Goal: Task Accomplishment & Management: Complete application form

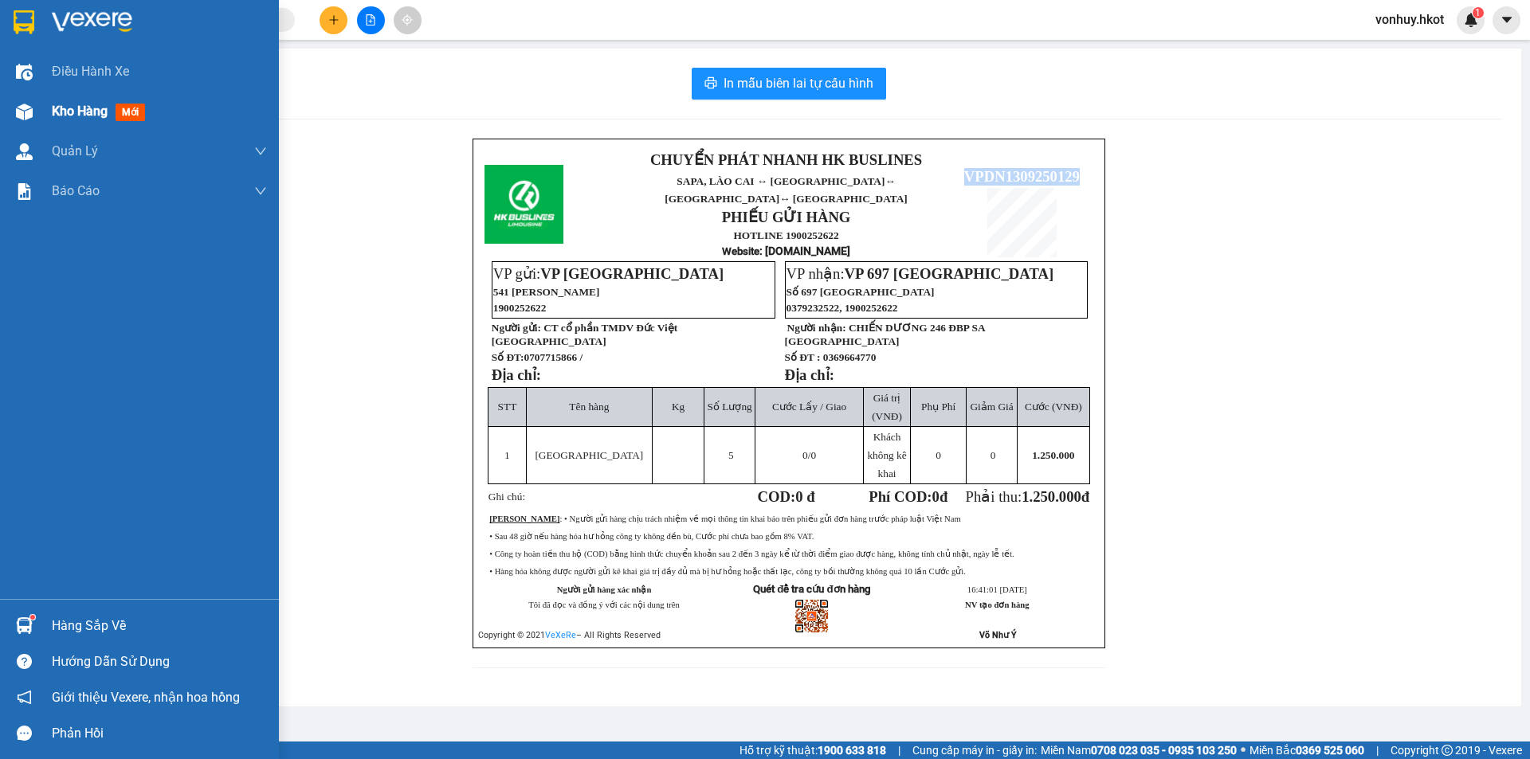
click at [78, 113] on span "Kho hàng" at bounding box center [80, 111] width 56 height 15
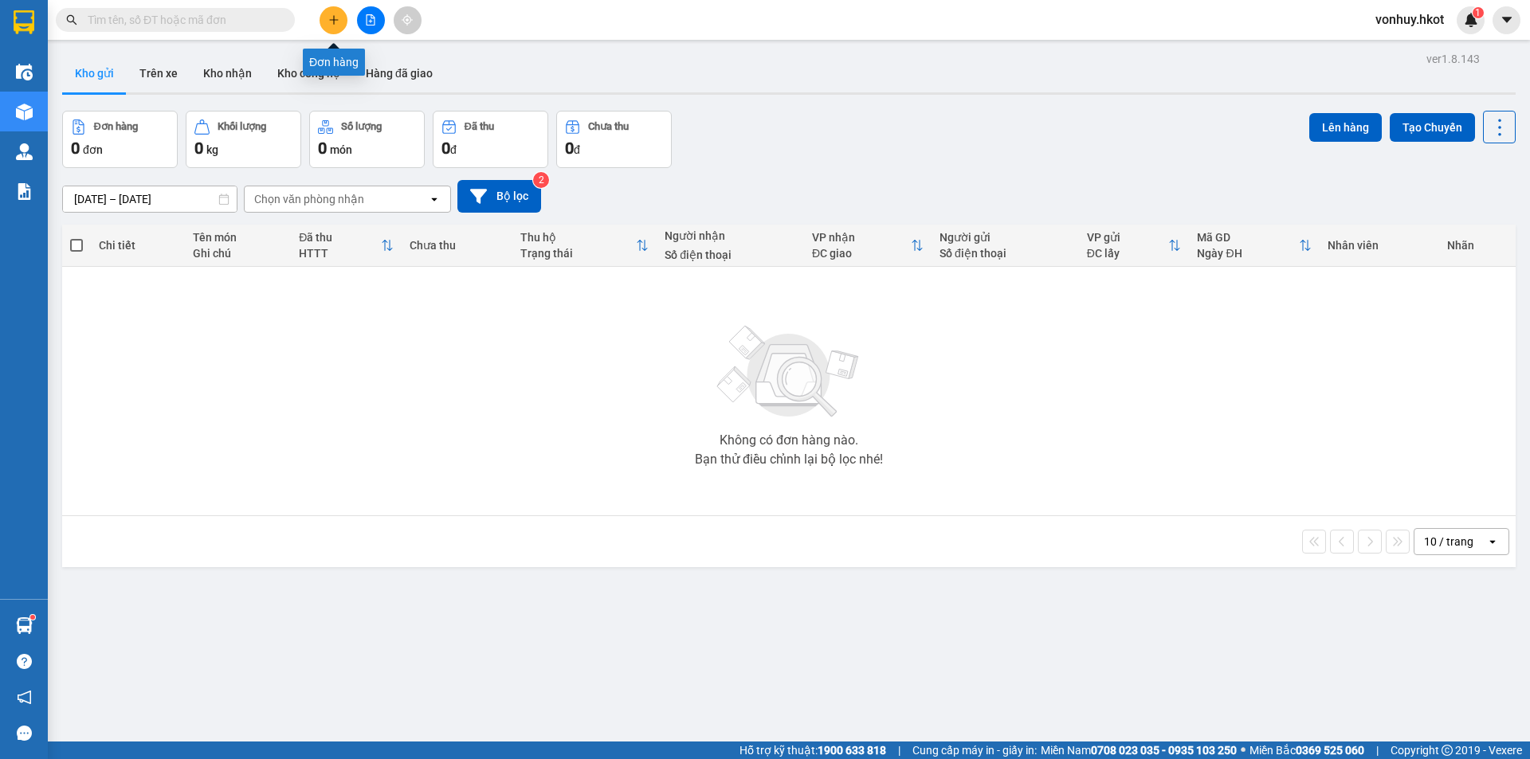
click at [336, 21] on icon "plus" at bounding box center [333, 19] width 11 height 11
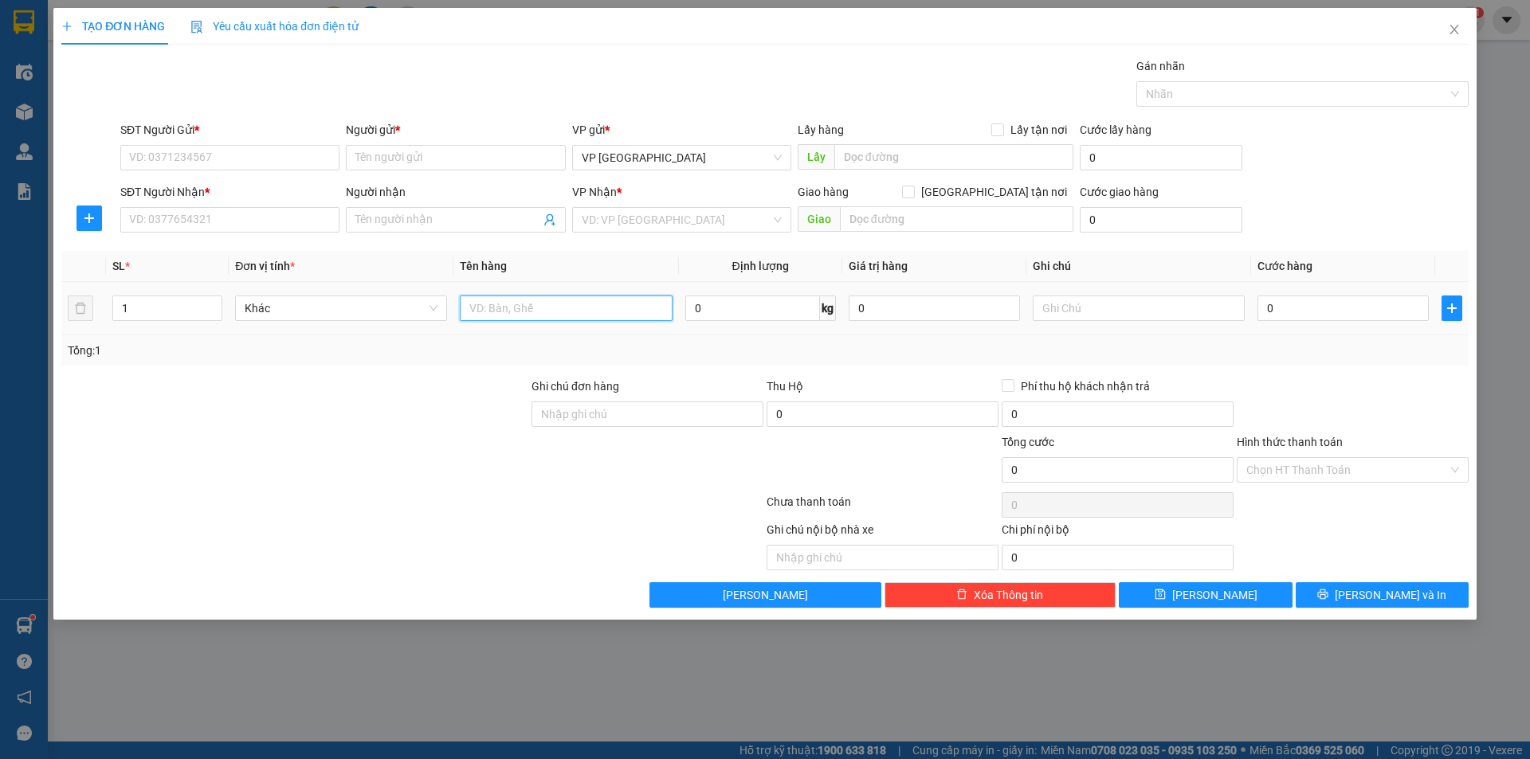
click at [517, 307] on input "text" at bounding box center [566, 308] width 212 height 25
type input "h"
type input "Hàng đông lạnh"
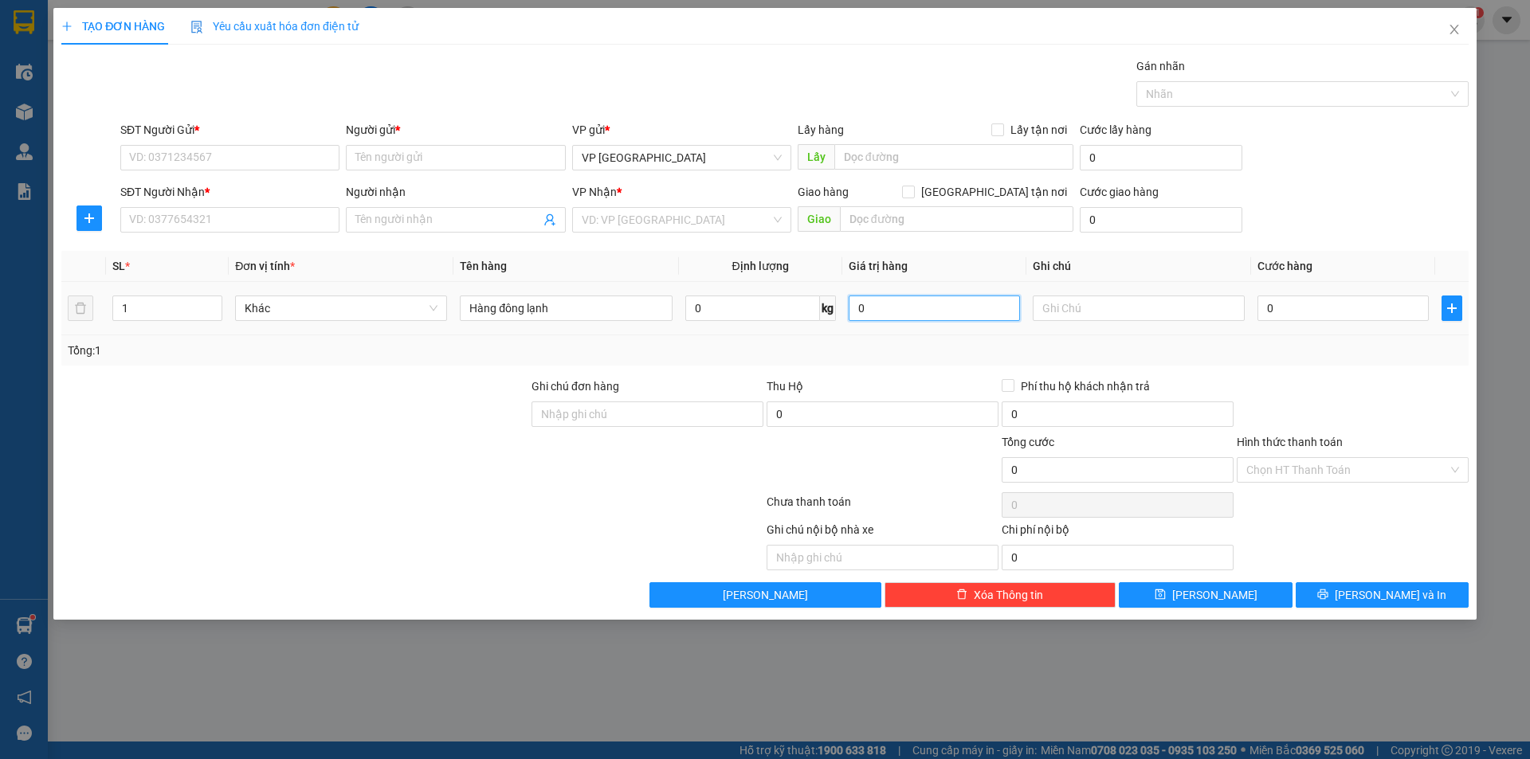
click at [908, 315] on input "0" at bounding box center [934, 308] width 171 height 25
click at [791, 305] on input "0" at bounding box center [752, 308] width 135 height 25
type input "5"
click at [1288, 310] on input "0" at bounding box center [1342, 308] width 171 height 25
type input "1"
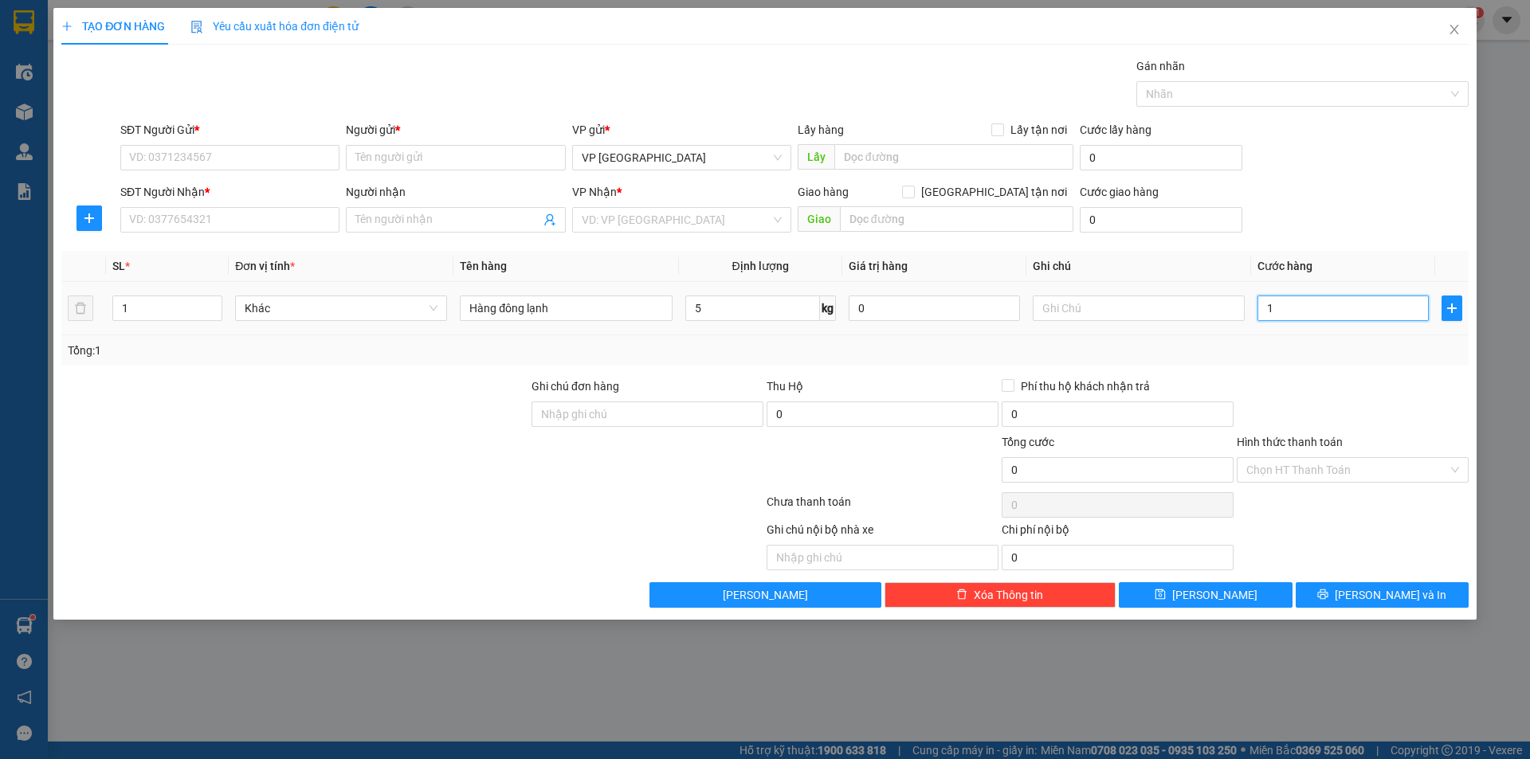
type input "1"
type input "10"
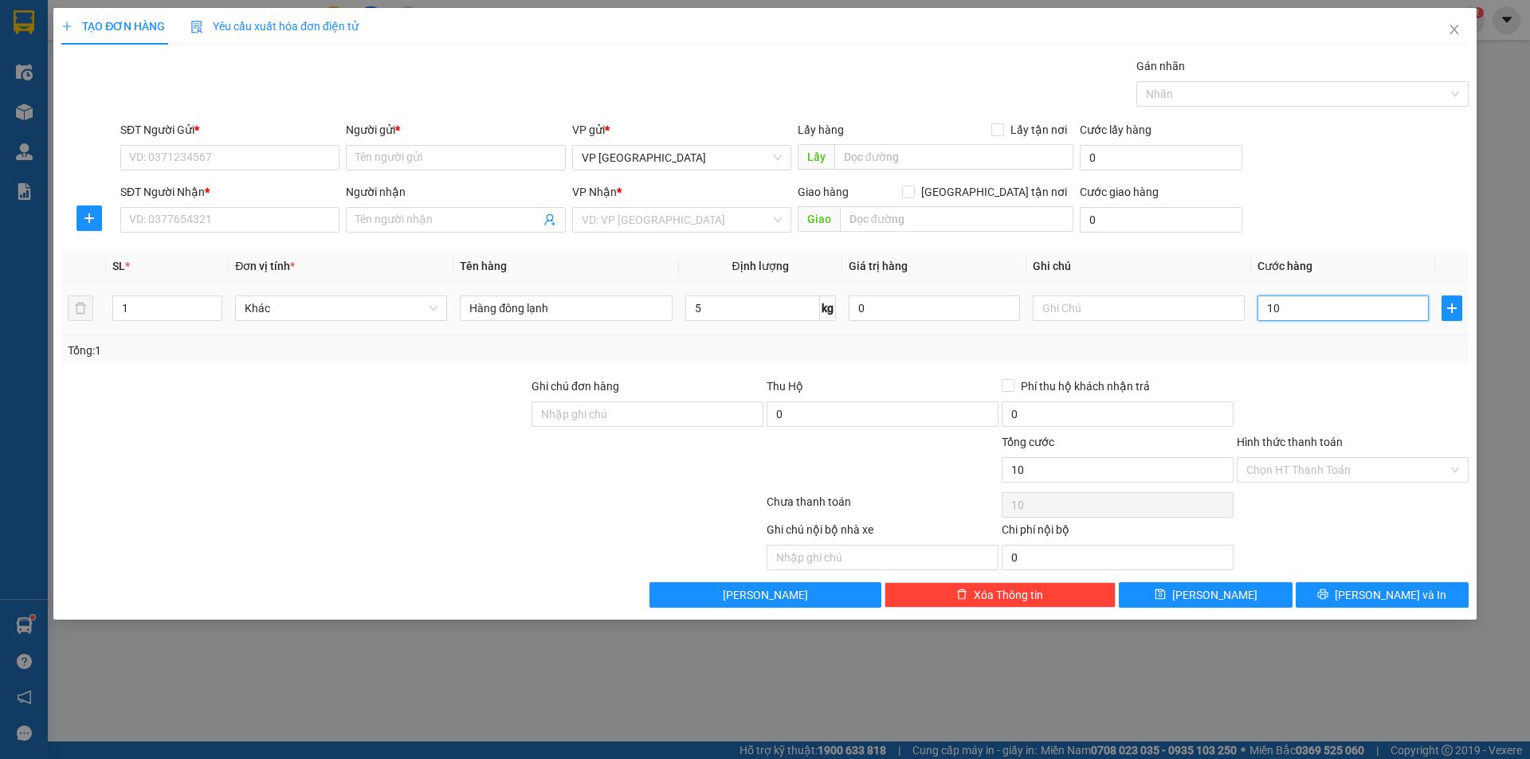
type input "100"
type input "1.000"
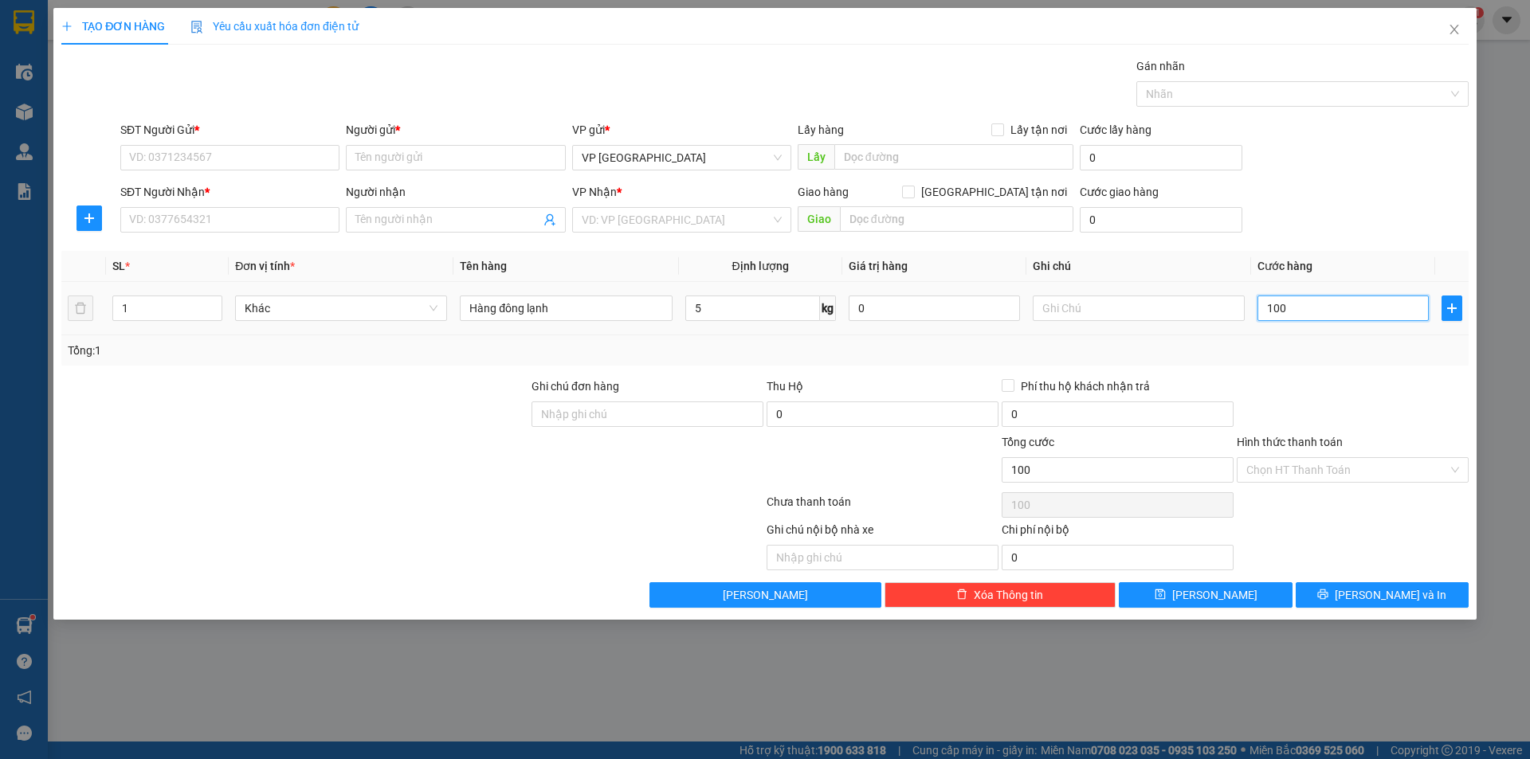
type input "1.000"
type input "10.000"
type input "100.000"
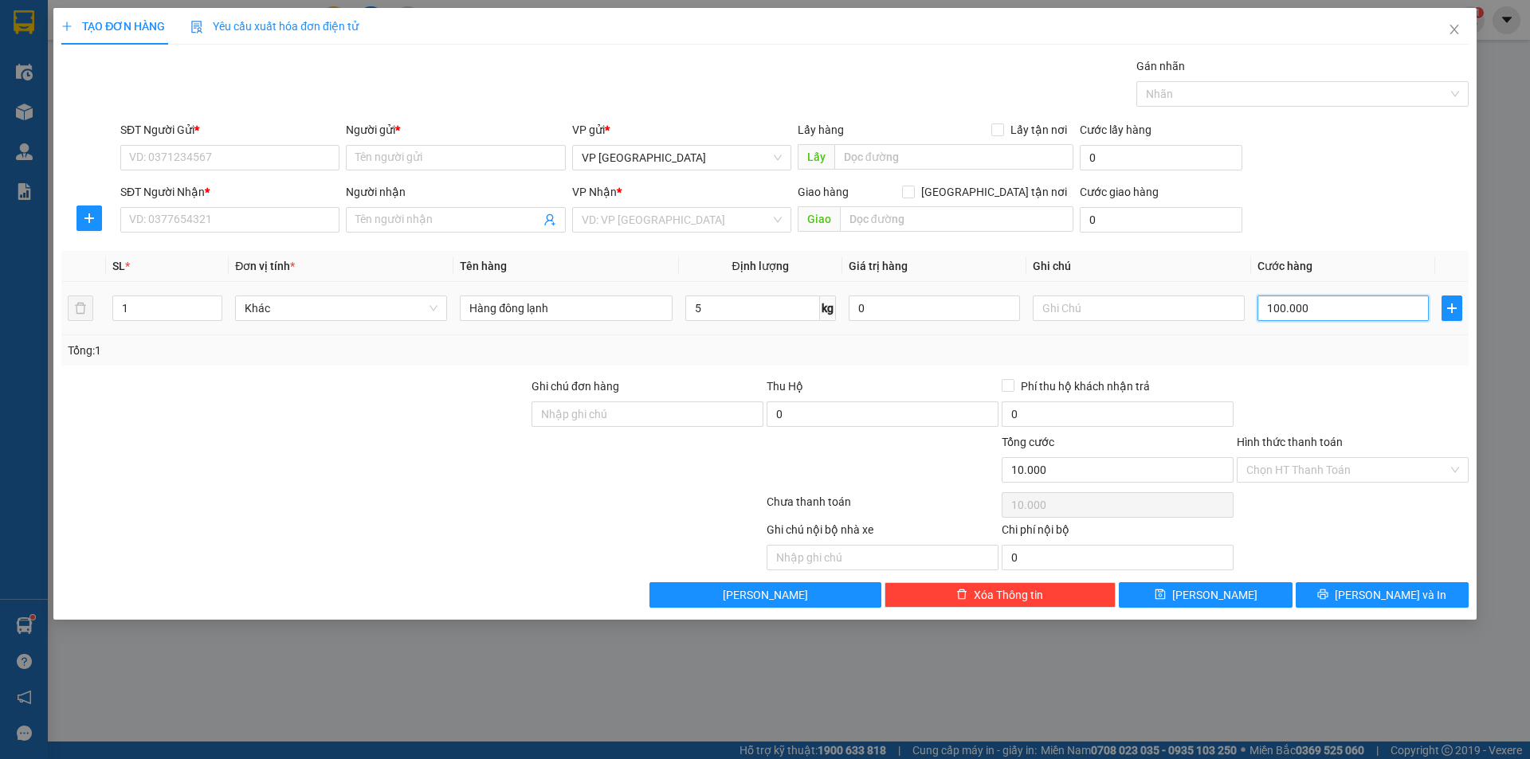
type input "100.000"
click at [1360, 249] on div "Transit Pickup Surcharge Ids Transit Deliver Surcharge Ids Transit Deliver Surc…" at bounding box center [764, 332] width 1407 height 551
click at [633, 220] on input "search" at bounding box center [676, 220] width 189 height 24
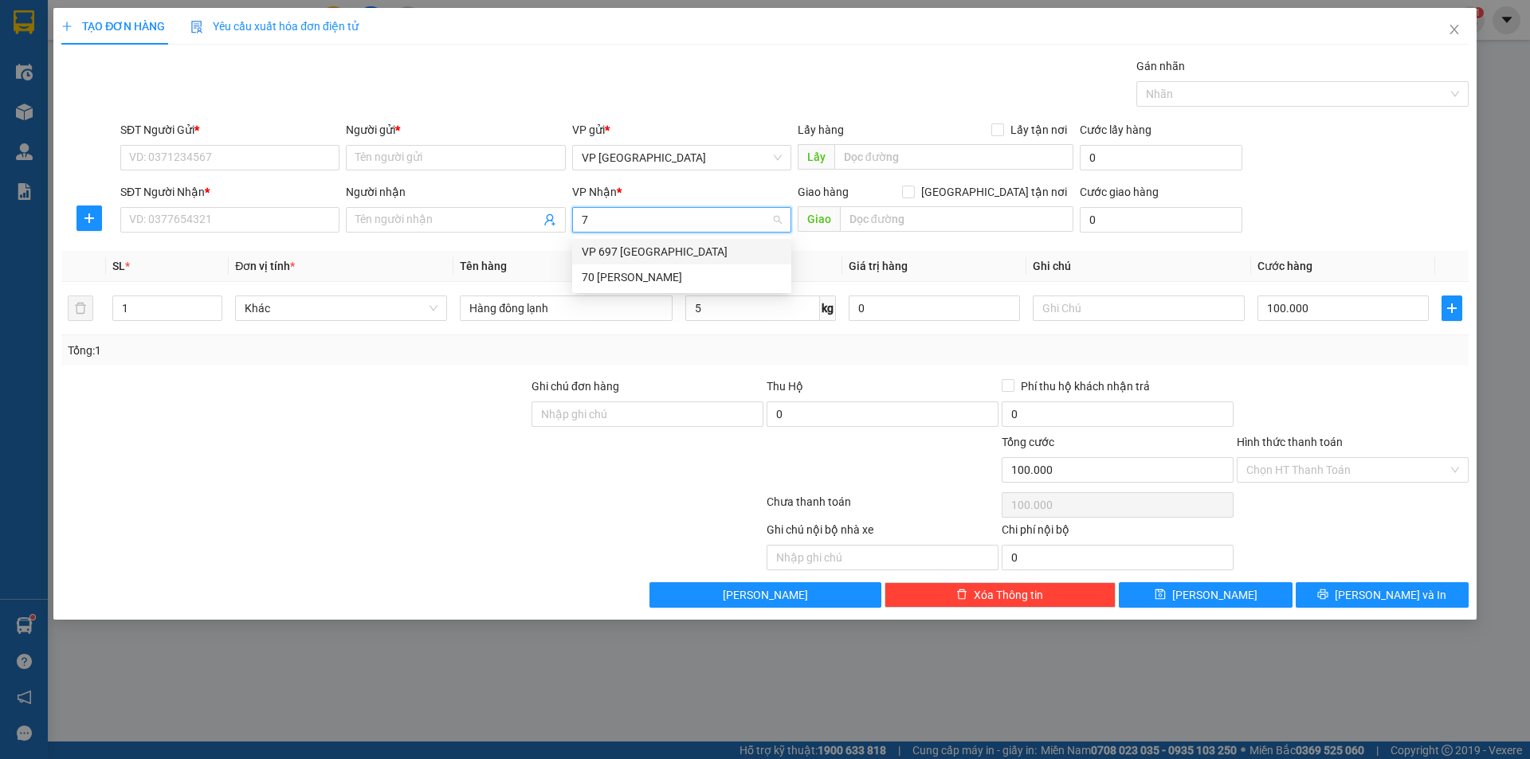
type input "70"
click at [632, 255] on div "70 [PERSON_NAME]" at bounding box center [682, 252] width 200 height 18
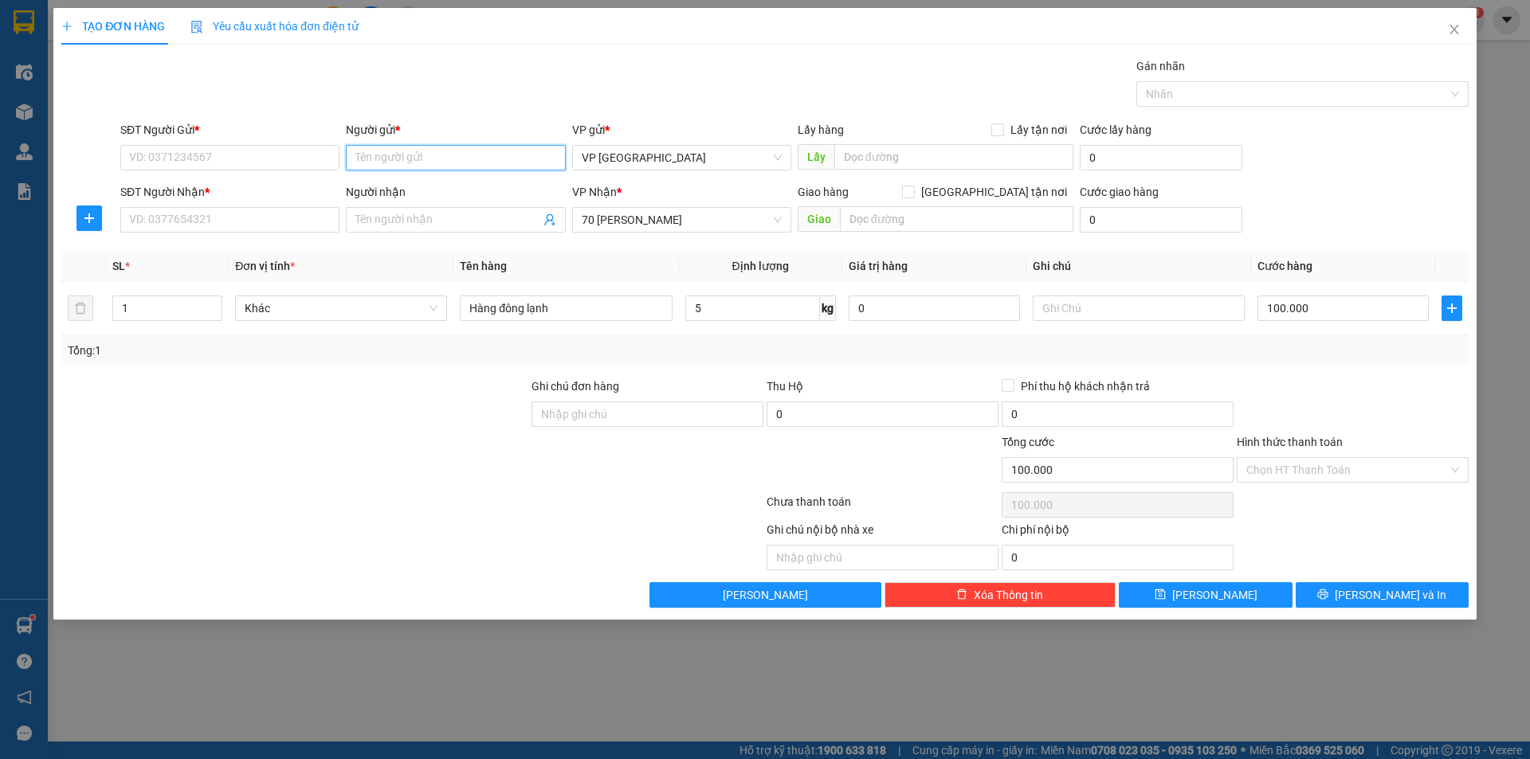
click at [444, 162] on input "Người gửi *" at bounding box center [455, 157] width 219 height 25
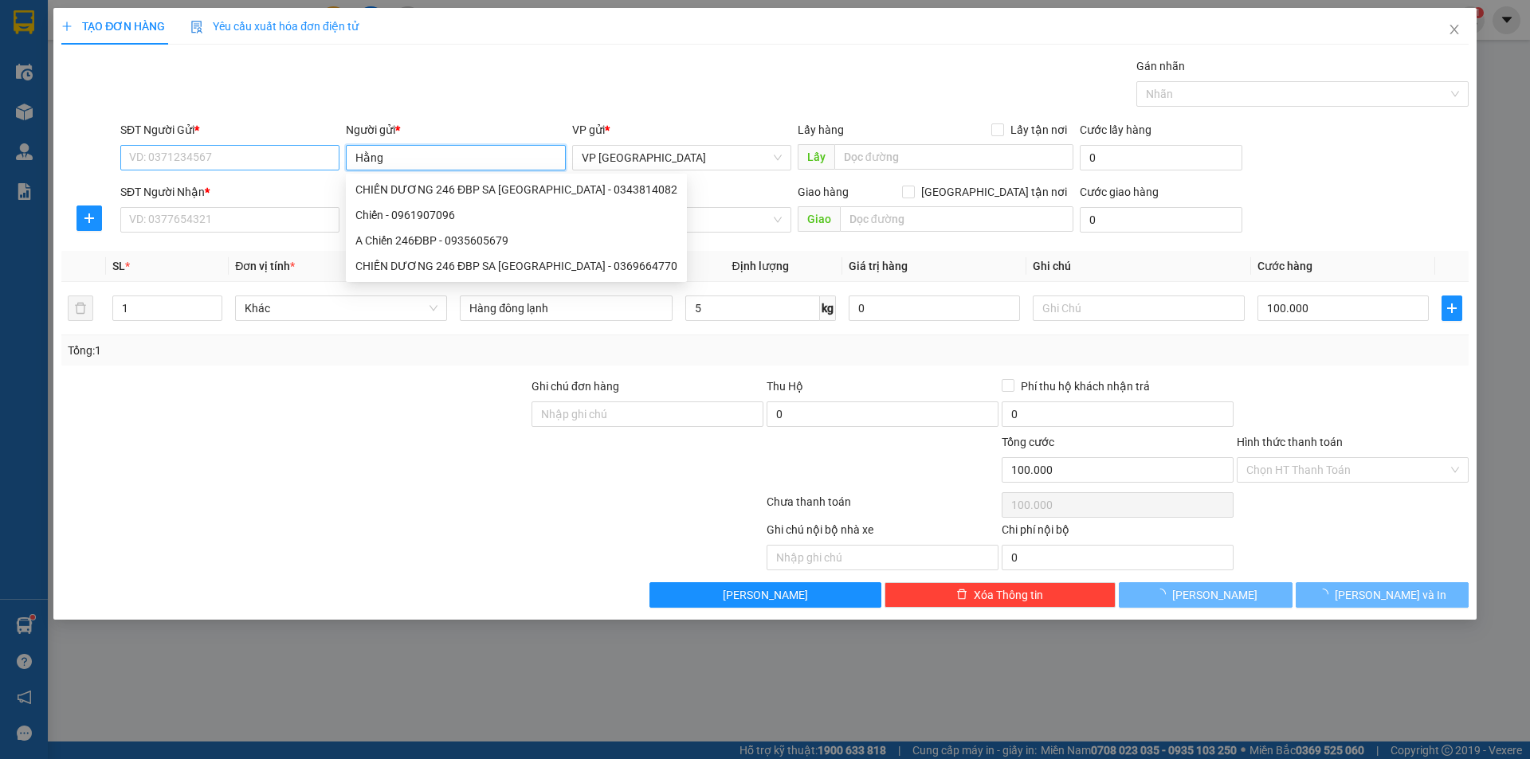
type input "Hằng"
click at [280, 153] on input "SĐT Người Gửi *" at bounding box center [229, 157] width 219 height 25
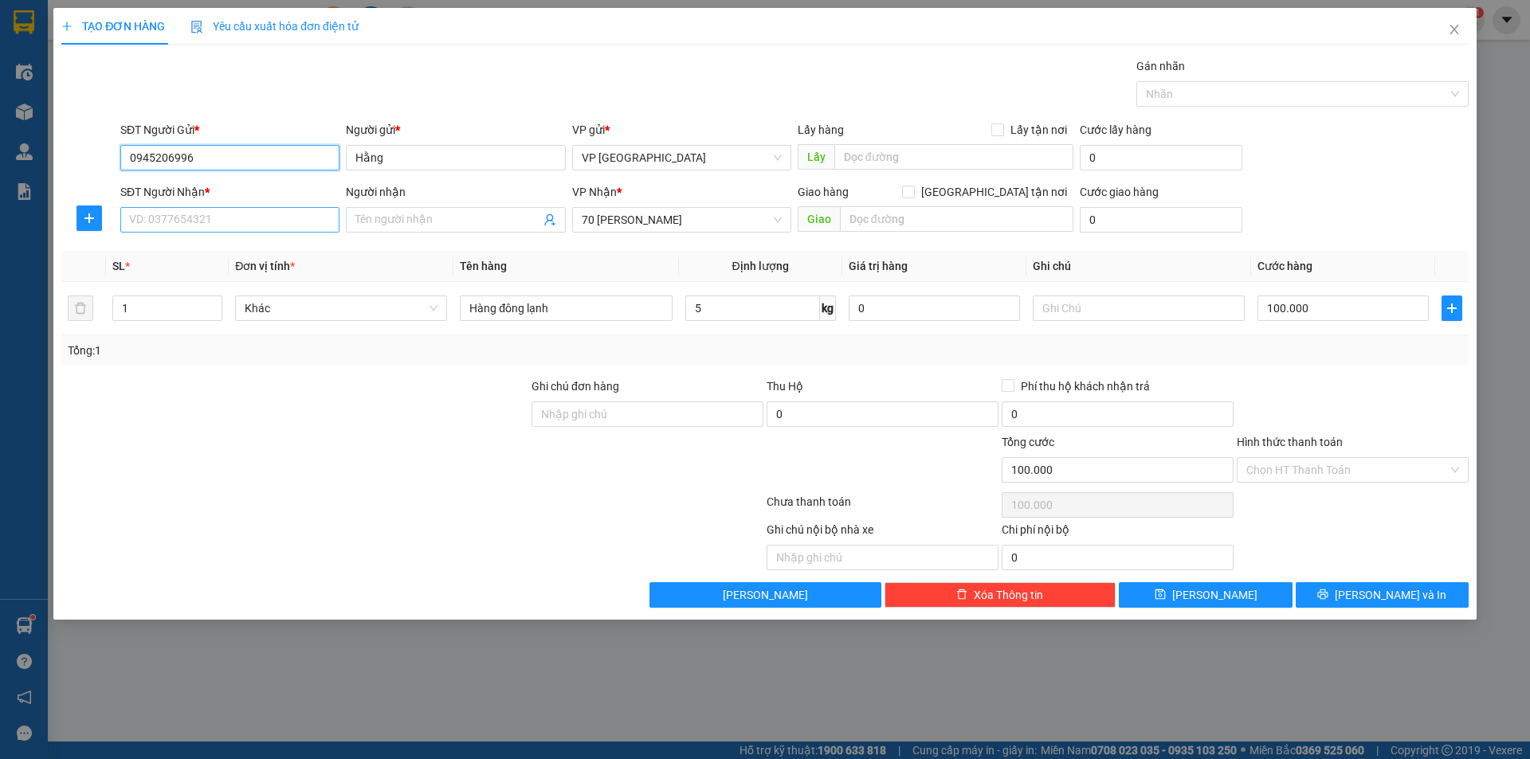
type input "0945206996"
click at [292, 220] on input "SĐT Người Nhận *" at bounding box center [229, 219] width 219 height 25
click at [437, 210] on span at bounding box center [455, 219] width 219 height 25
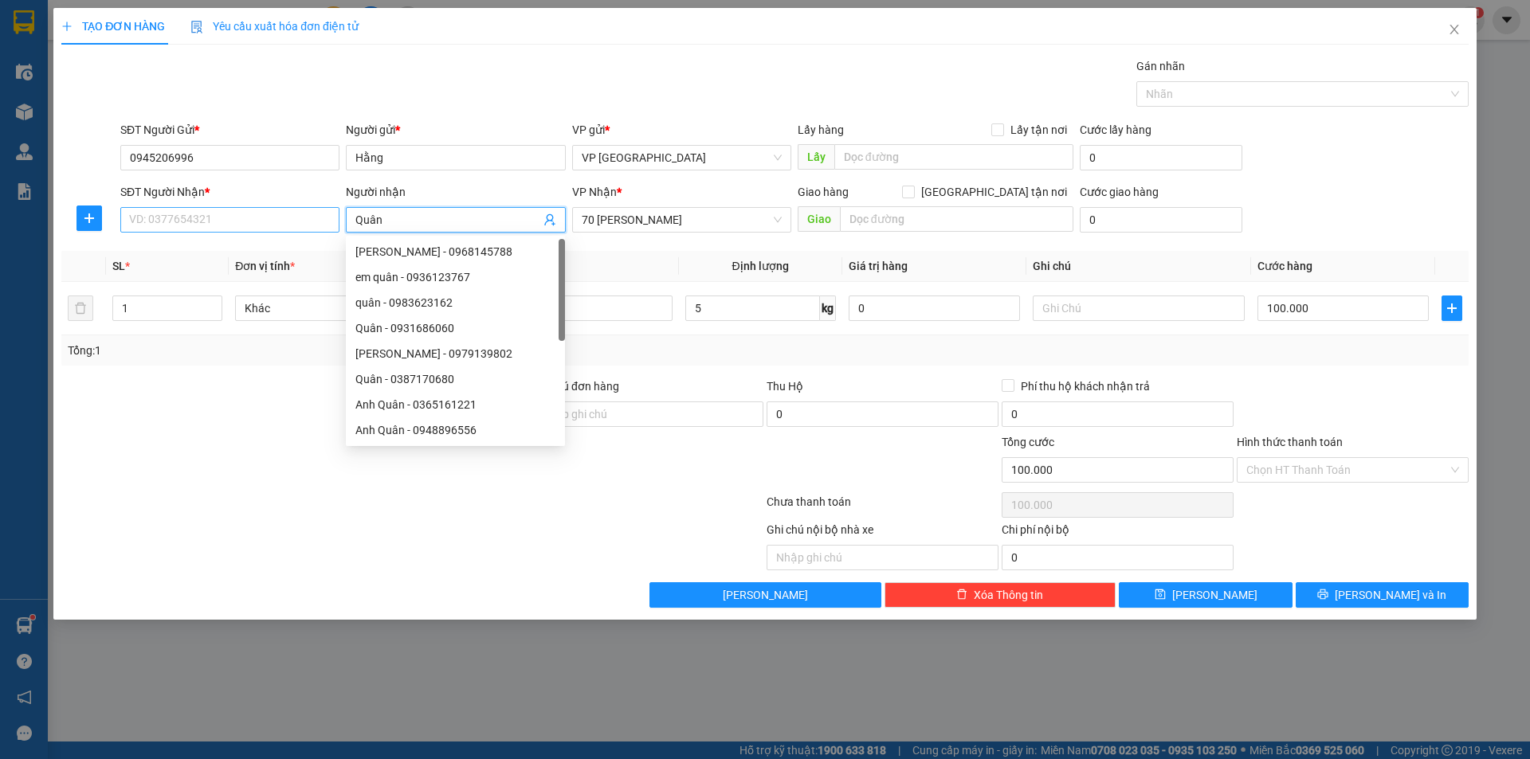
type input "Quân"
click at [261, 221] on input "SĐT Người Nhận *" at bounding box center [229, 219] width 219 height 25
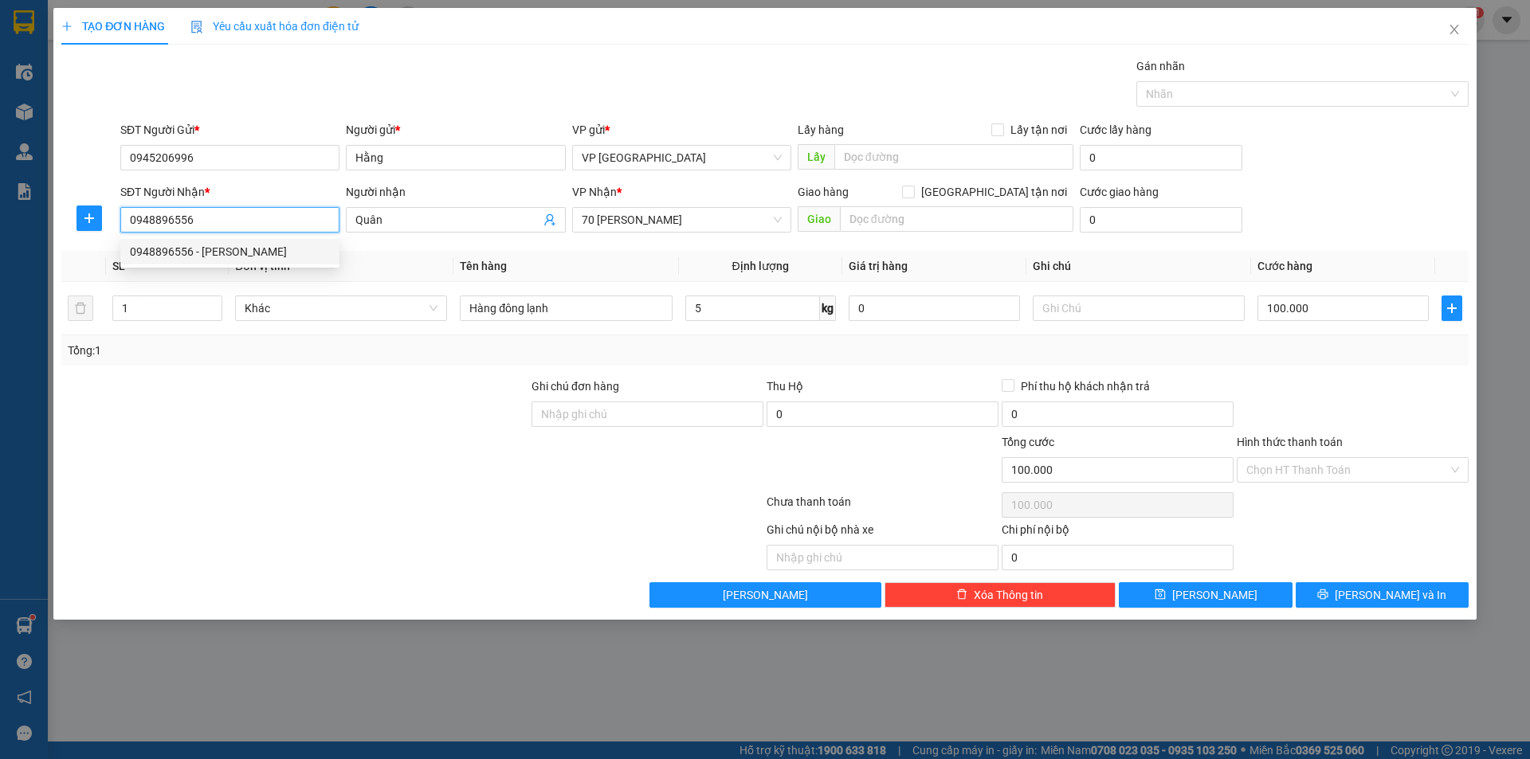
type input "0948896556"
click at [391, 255] on th "Đơn vị tính *" at bounding box center [341, 266] width 225 height 31
click at [1317, 473] on input "Hình thức thanh toán" at bounding box center [1347, 470] width 202 height 24
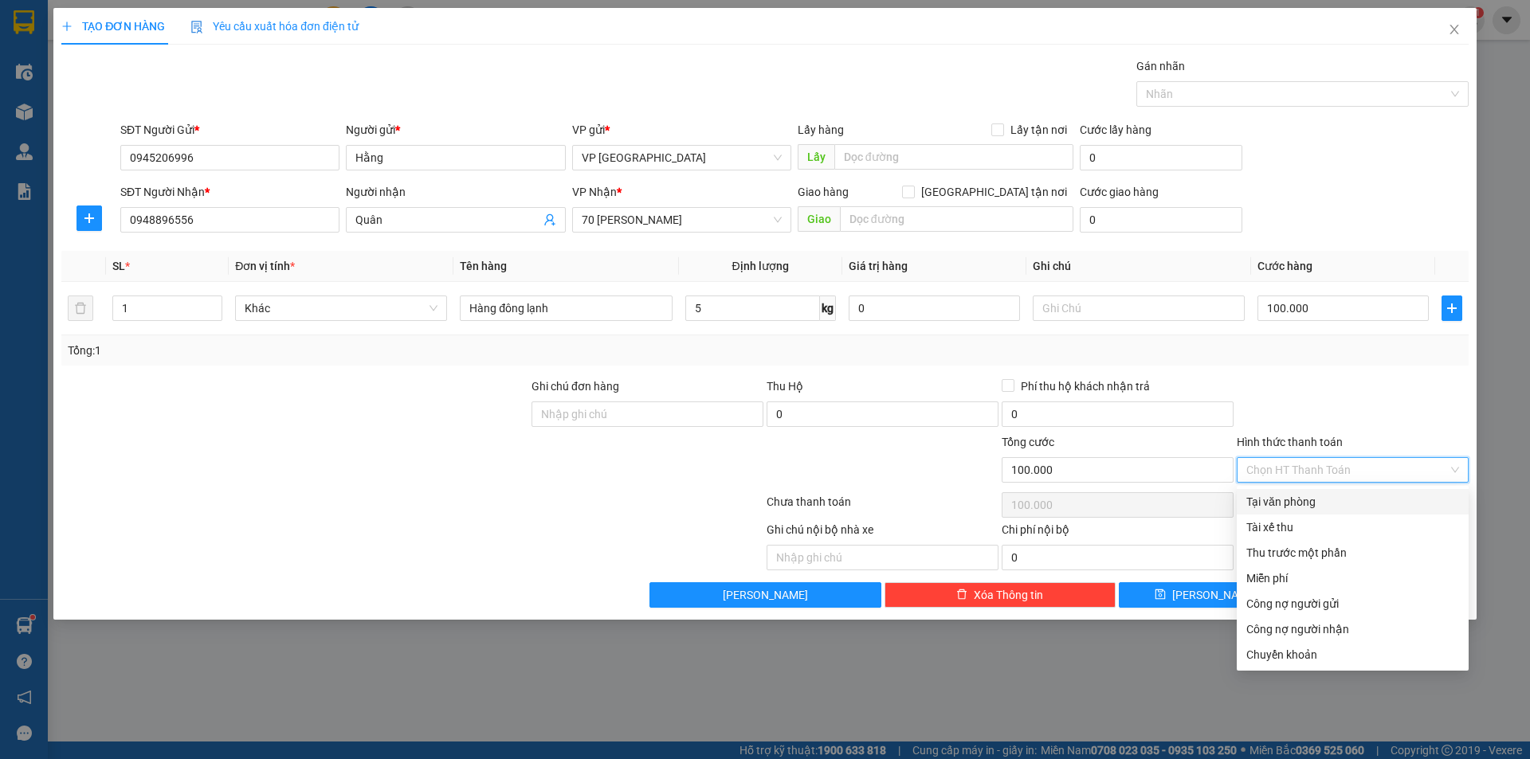
click at [1296, 500] on div "Tại văn phòng" at bounding box center [1352, 502] width 213 height 18
type input "0"
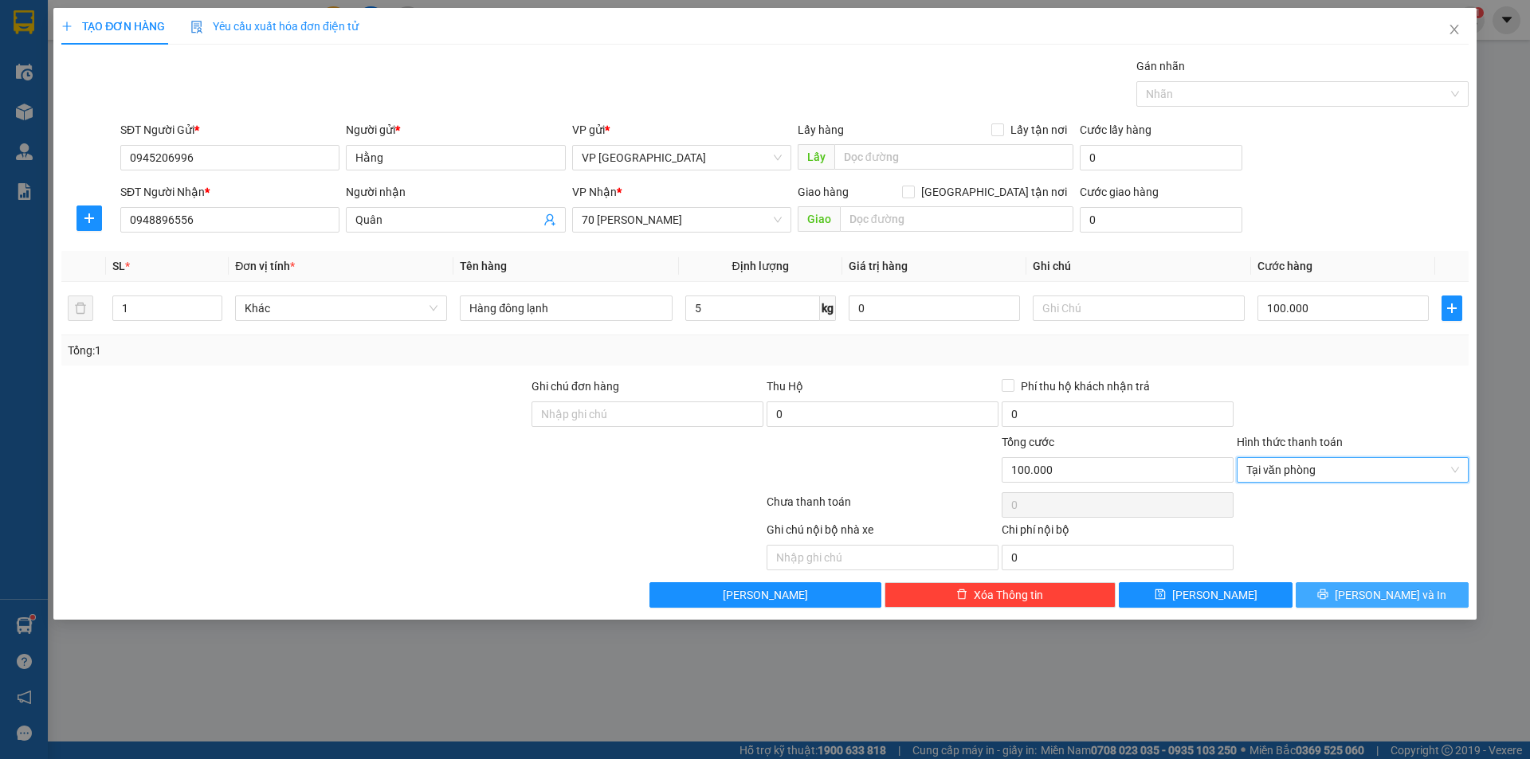
click at [1328, 593] on icon "printer" at bounding box center [1323, 595] width 10 height 10
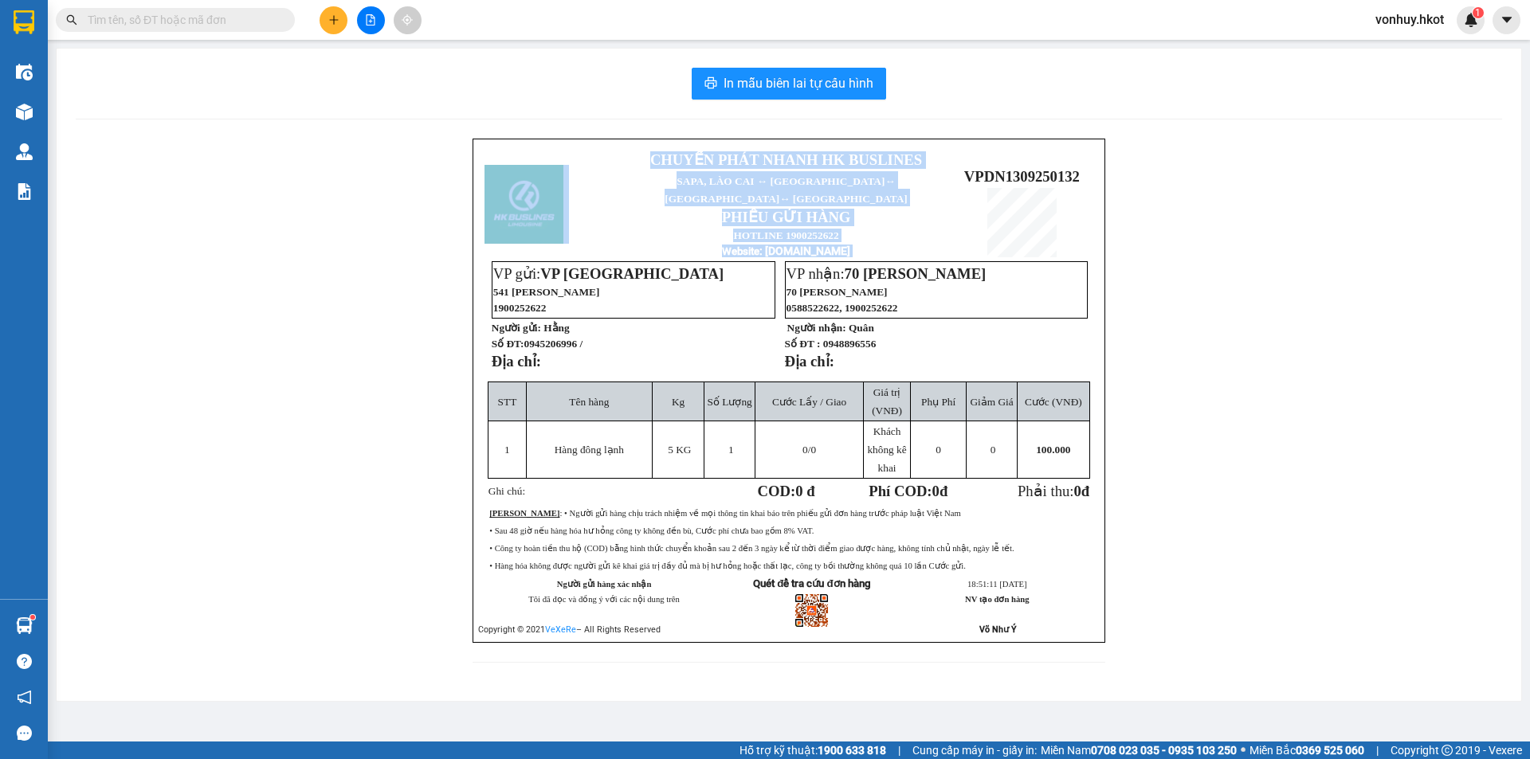
drag, startPoint x: 962, startPoint y: 162, endPoint x: 1091, endPoint y: 175, distance: 129.8
click at [1091, 175] on td "VPDN1309250132" at bounding box center [1021, 204] width 143 height 112
copy table "CHUYỂN PHÁT NHANH HK BUSLINES SAPA, [GEOGRAPHIC_DATA] ↔ [GEOGRAPHIC_DATA] ↔ [GE…"
